Goal: Task Accomplishment & Management: Use online tool/utility

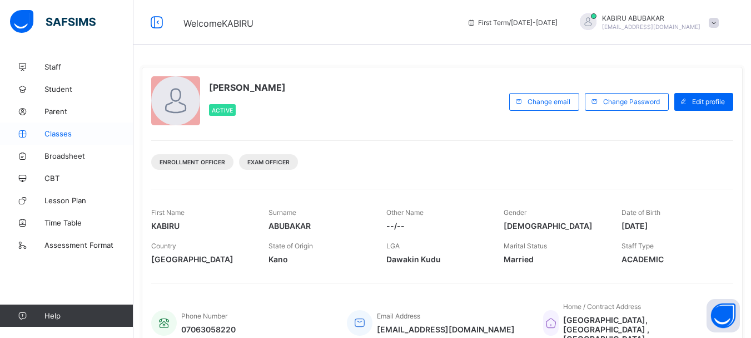
click at [66, 134] on span "Classes" at bounding box center [88, 133] width 89 height 9
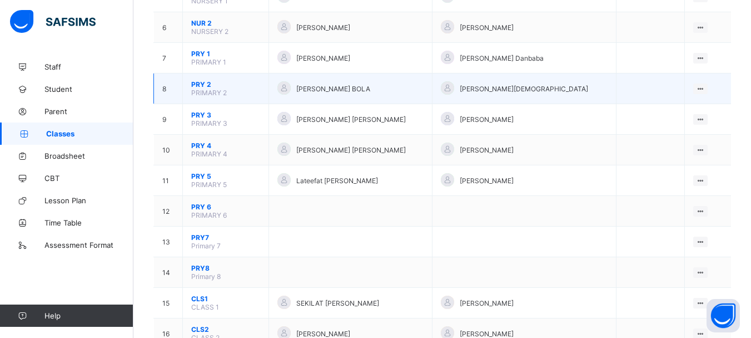
scroll to position [226, 0]
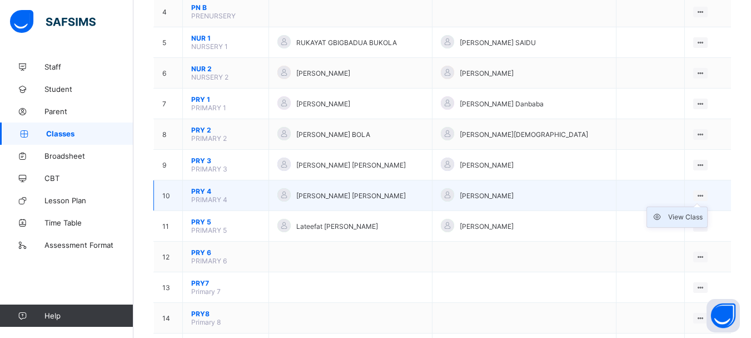
click at [687, 220] on div "View Class" at bounding box center [685, 216] width 34 height 11
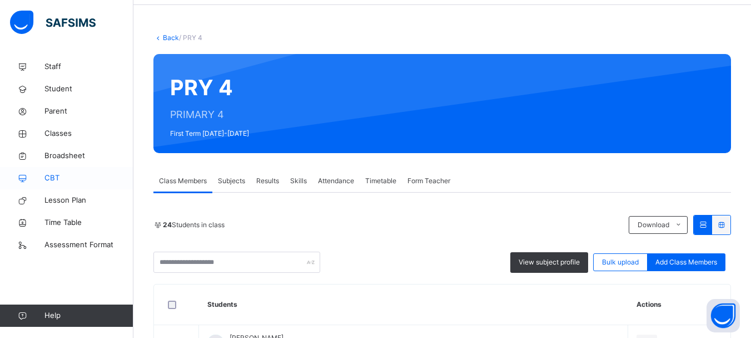
scroll to position [39, 0]
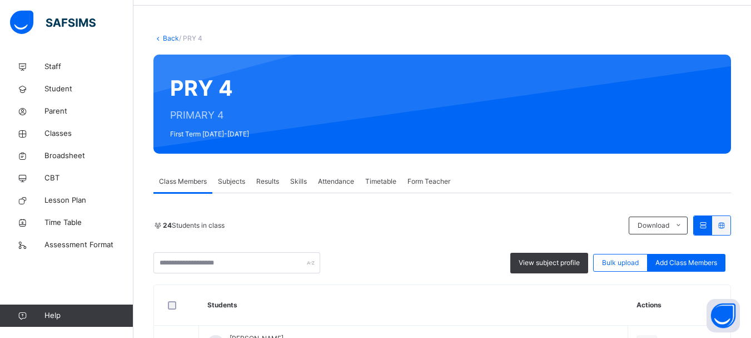
click at [338, 182] on span "Attendance" at bounding box center [336, 181] width 36 height 10
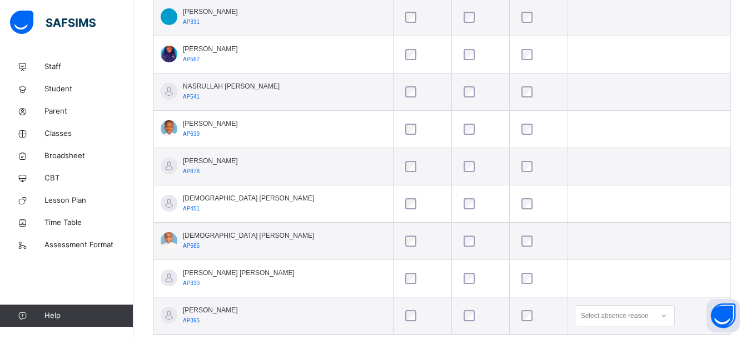
scroll to position [954, 0]
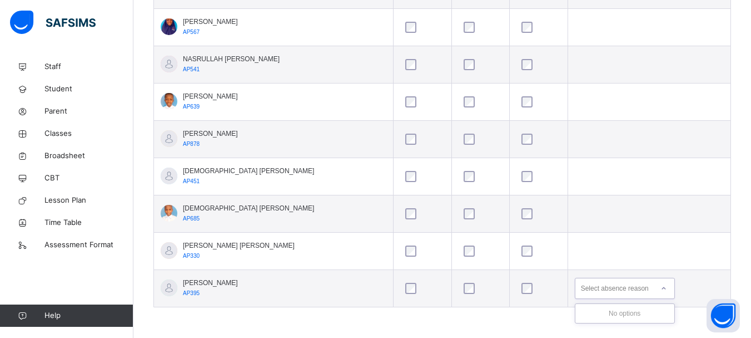
click at [601, 290] on div "Select absence reason" at bounding box center [615, 287] width 68 height 21
type input "*********"
click at [666, 287] on icon at bounding box center [664, 287] width 7 height 11
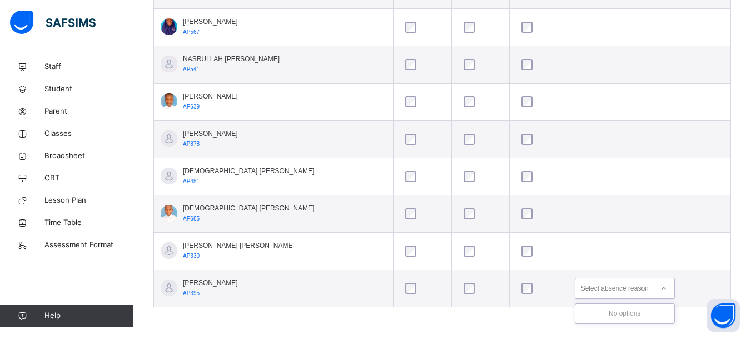
click at [666, 287] on icon at bounding box center [664, 287] width 7 height 11
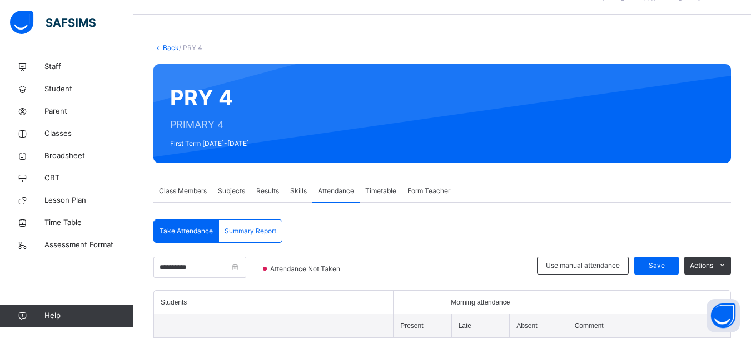
scroll to position [29, 0]
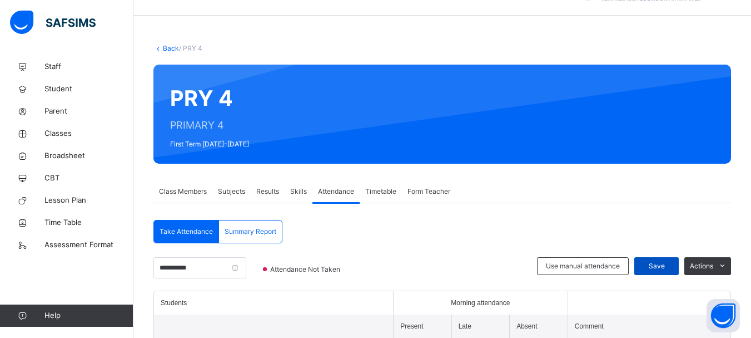
type input "*********"
click at [662, 267] on span "Save" at bounding box center [657, 266] width 28 height 10
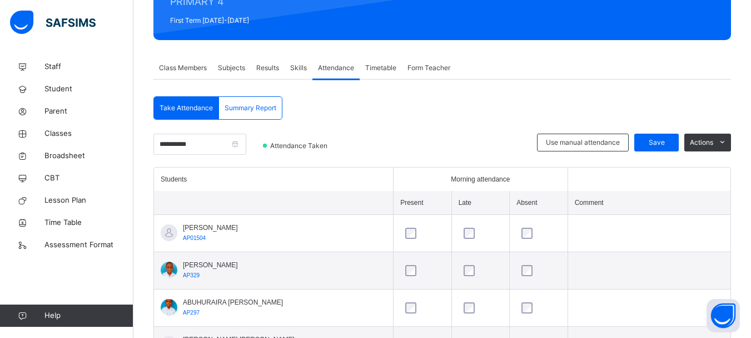
scroll to position [151, 0]
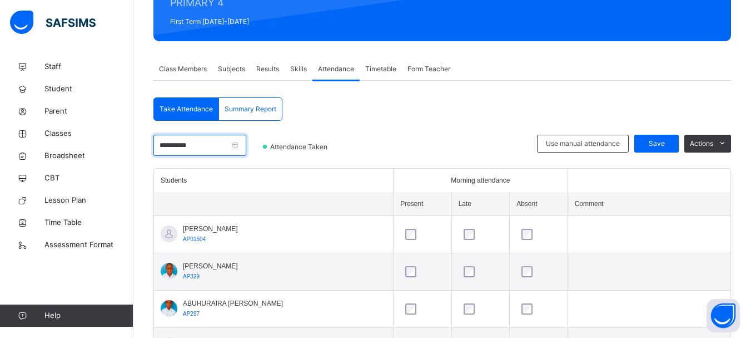
click at [246, 147] on input "**********" at bounding box center [199, 145] width 93 height 21
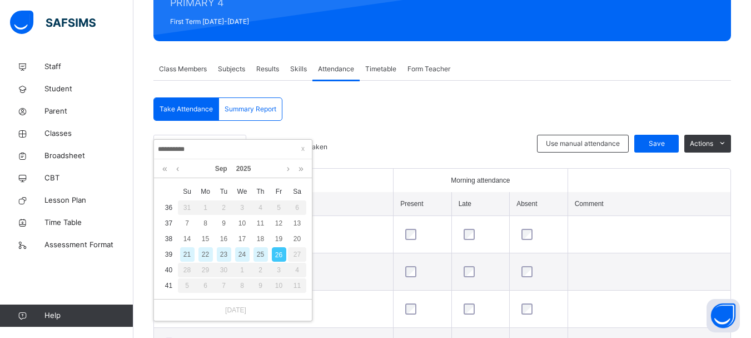
click at [262, 252] on div "25" at bounding box center [261, 254] width 14 height 14
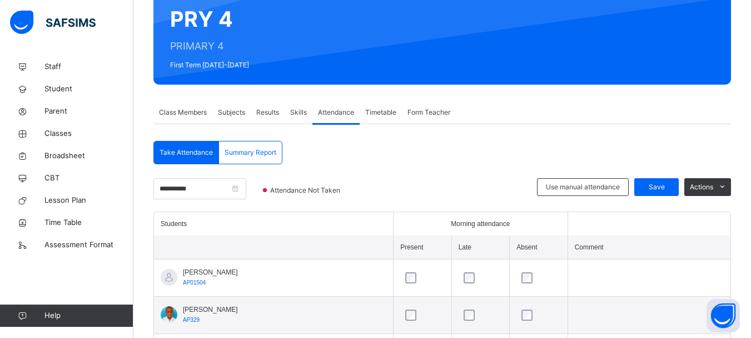
scroll to position [0, 0]
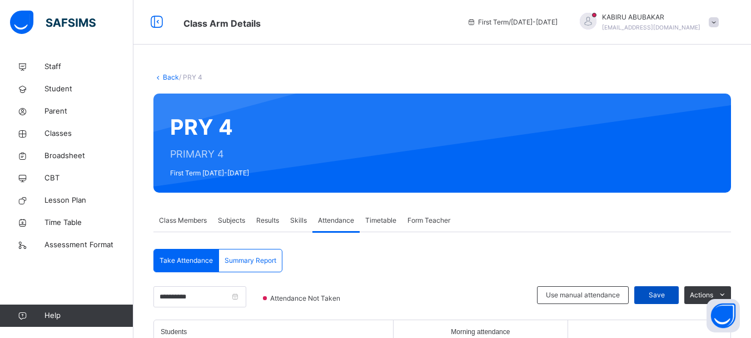
click at [663, 297] on span "Save" at bounding box center [657, 295] width 28 height 10
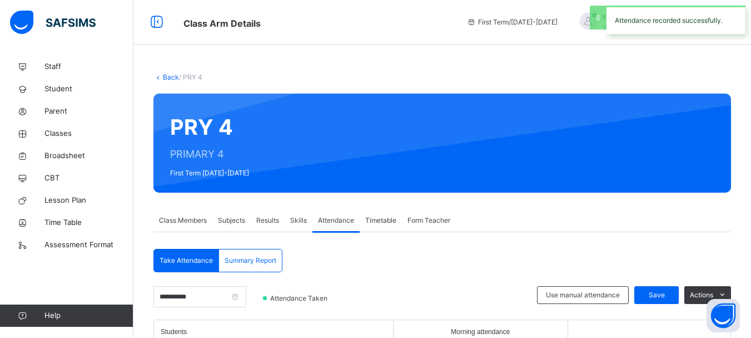
scroll to position [954, 0]
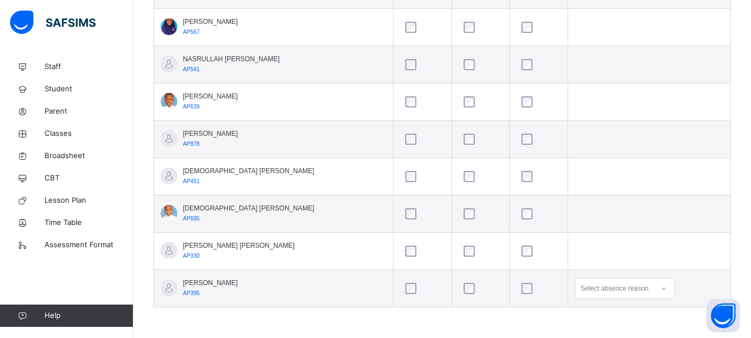
click at [637, 289] on div "Select absence reason" at bounding box center [615, 287] width 68 height 21
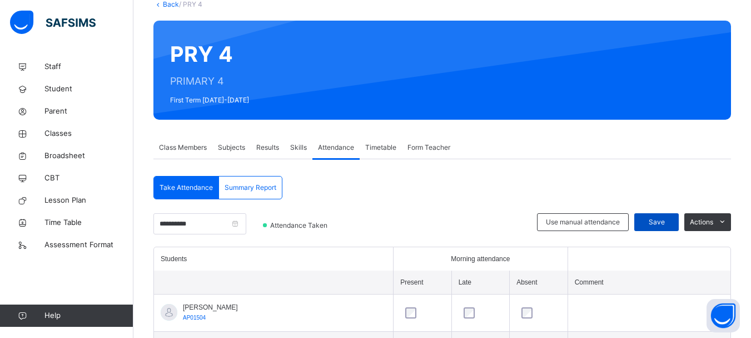
scroll to position [72, 0]
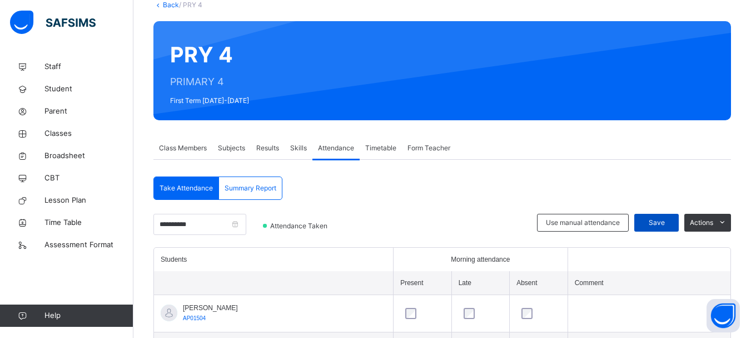
type input "*********"
click at [663, 221] on span "Save" at bounding box center [657, 222] width 28 height 10
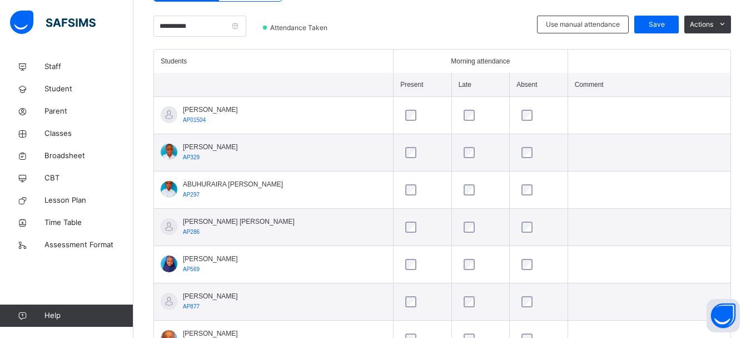
scroll to position [273, 0]
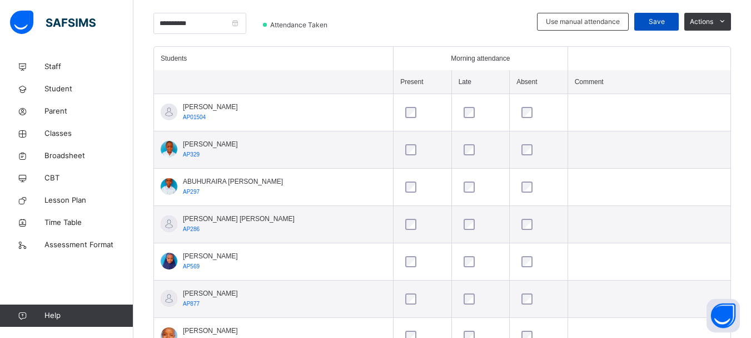
click at [653, 19] on span "Save" at bounding box center [657, 22] width 28 height 10
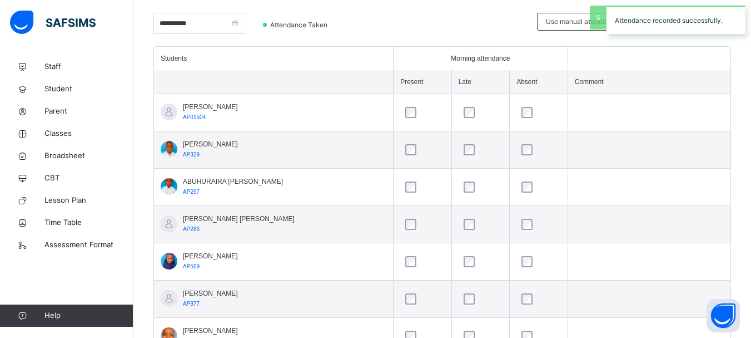
scroll to position [498, 0]
